Goal: Task Accomplishment & Management: Use online tool/utility

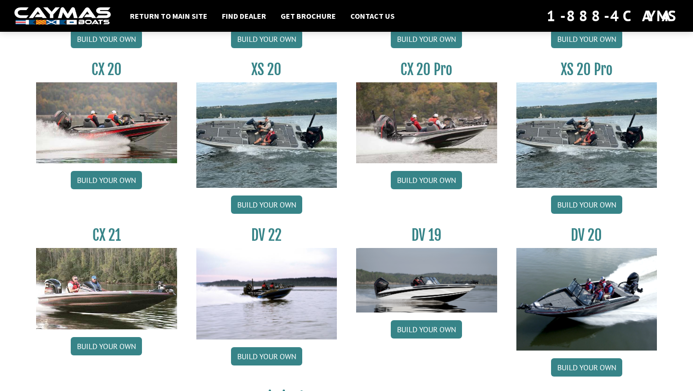
scroll to position [958, 0]
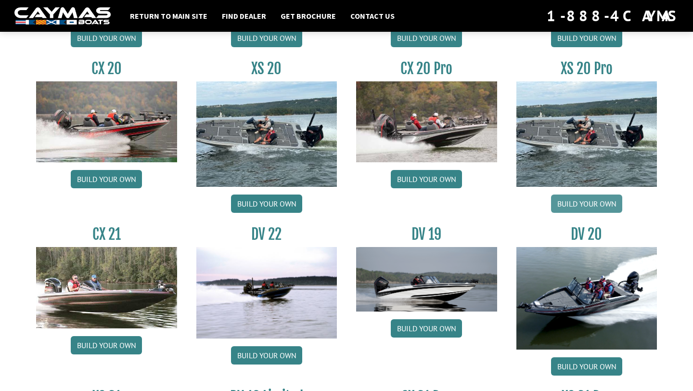
click at [592, 206] on link "Build your own" at bounding box center [586, 204] width 71 height 18
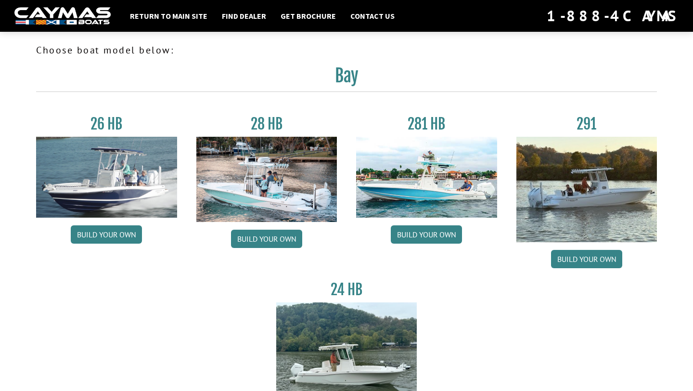
scroll to position [0, 0]
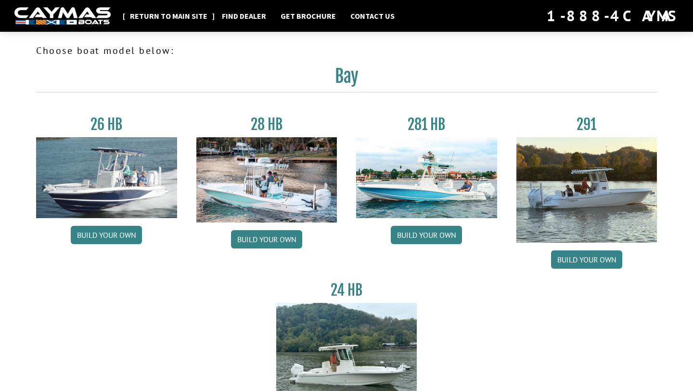
click at [176, 16] on link "Return to main site" at bounding box center [168, 16] width 87 height 13
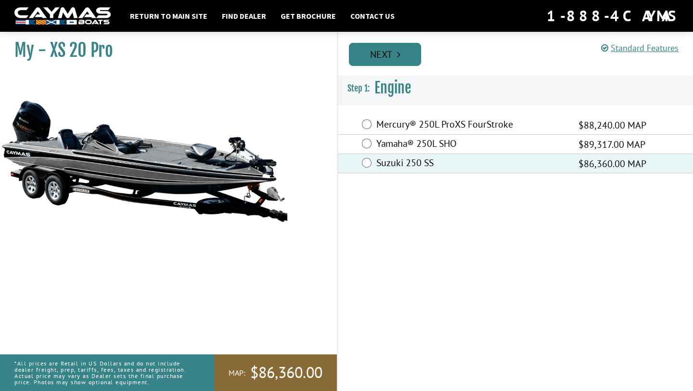
click at [387, 56] on link "Next" at bounding box center [385, 54] width 72 height 23
